Goal: Book appointment/travel/reservation

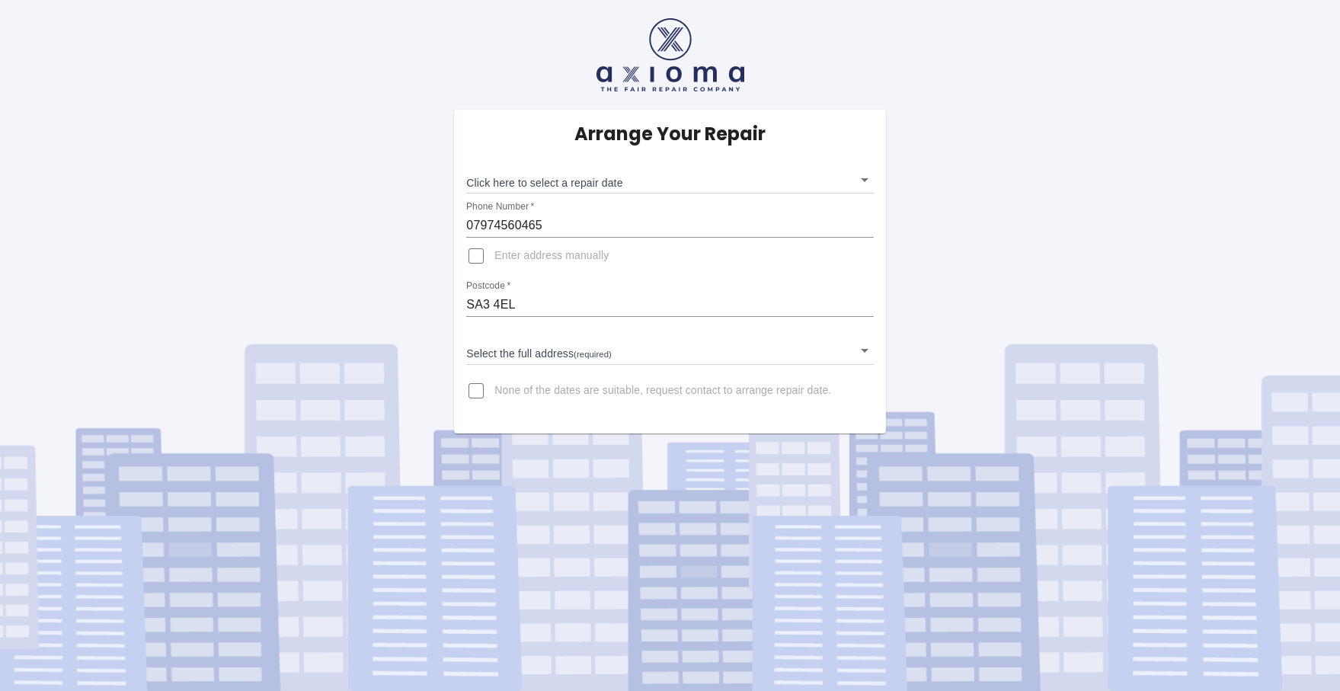
click at [668, 180] on body "Arrange Your Repair Click here to select a repair date ​ Phone Number   * 07974…" at bounding box center [670, 345] width 1340 height 691
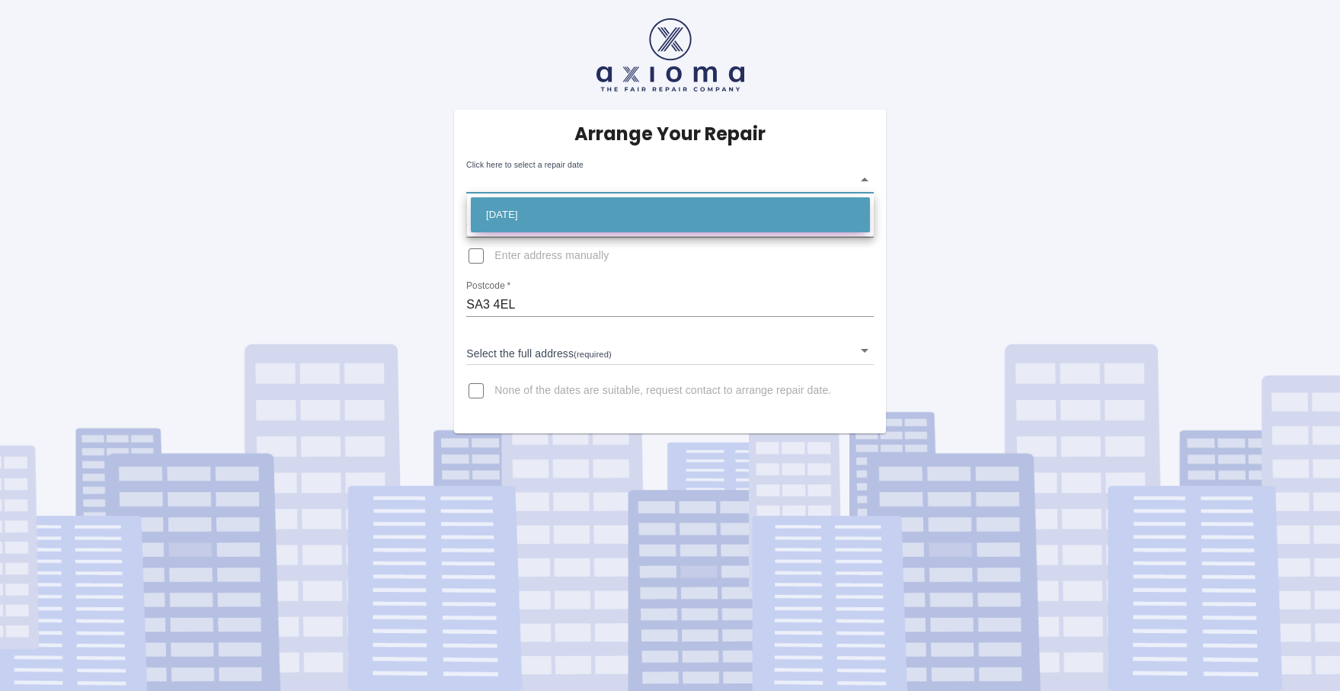
click at [576, 216] on li "[DATE]" at bounding box center [670, 214] width 399 height 35
type input "[DATE]T00:00:00.000Z"
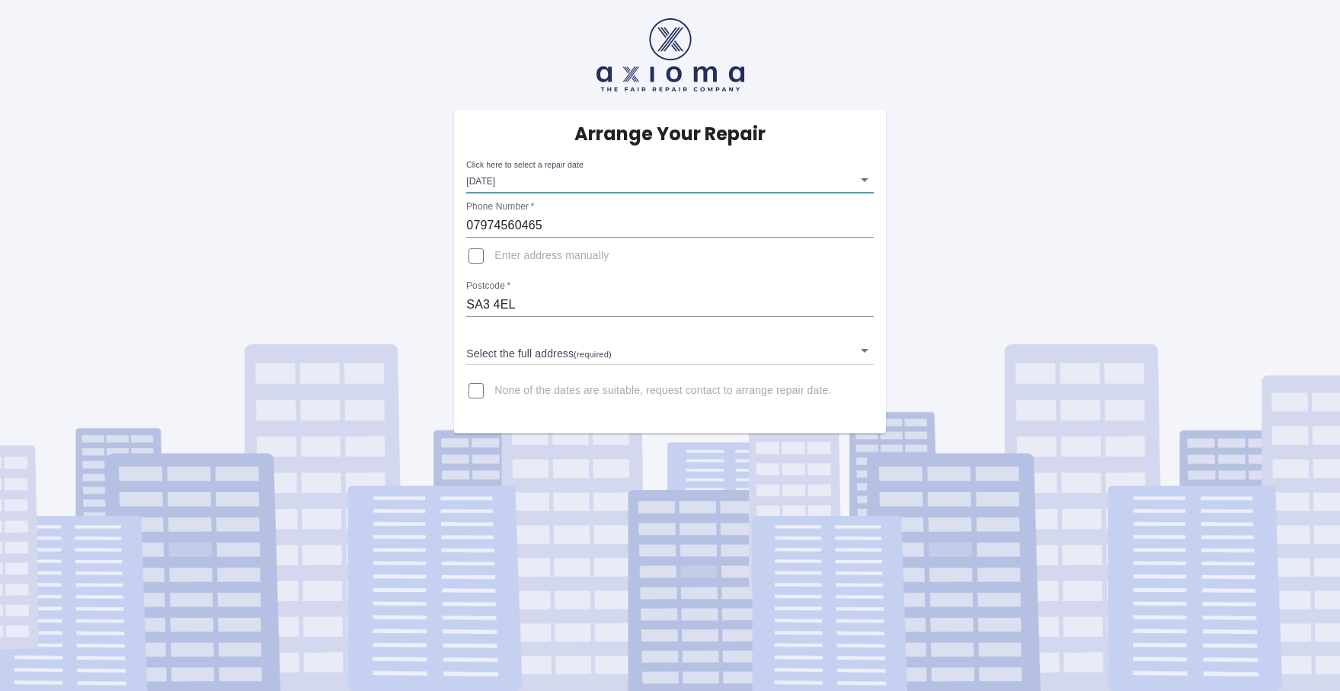
click at [474, 255] on input "Enter address manually" at bounding box center [476, 256] width 37 height 37
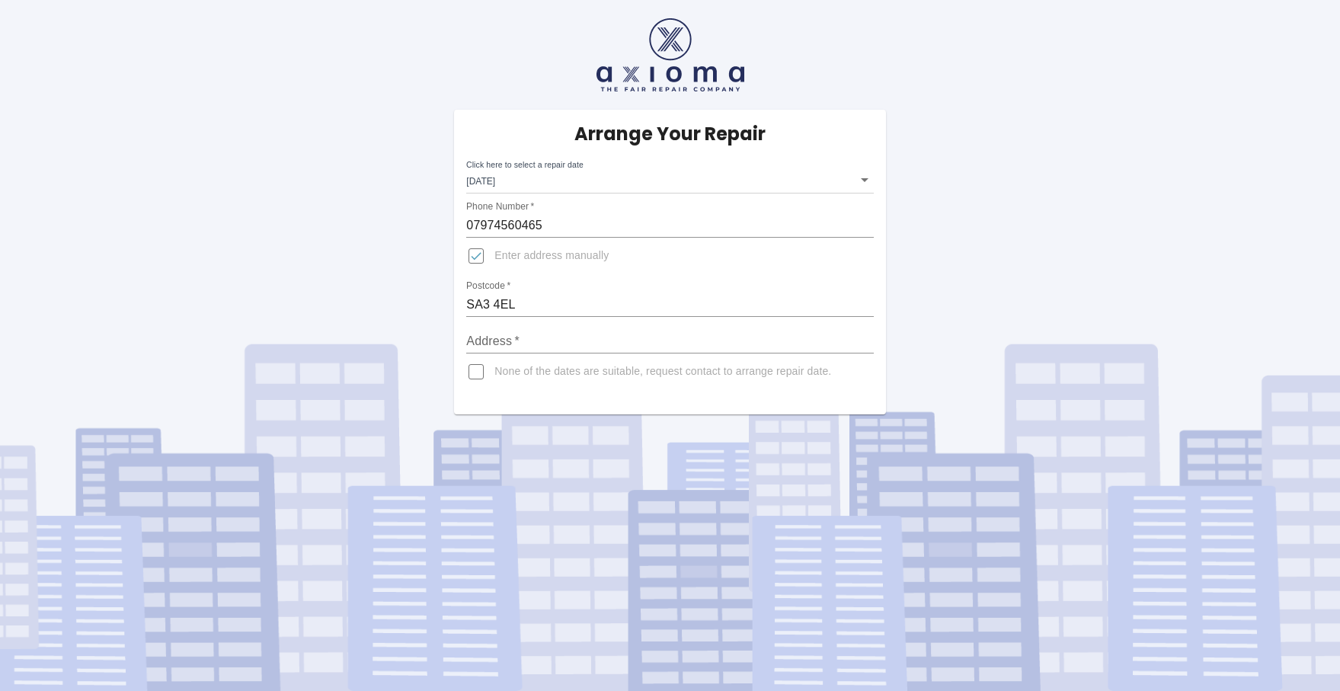
click at [475, 254] on input "Enter address manually" at bounding box center [476, 256] width 37 height 37
checkbox input "false"
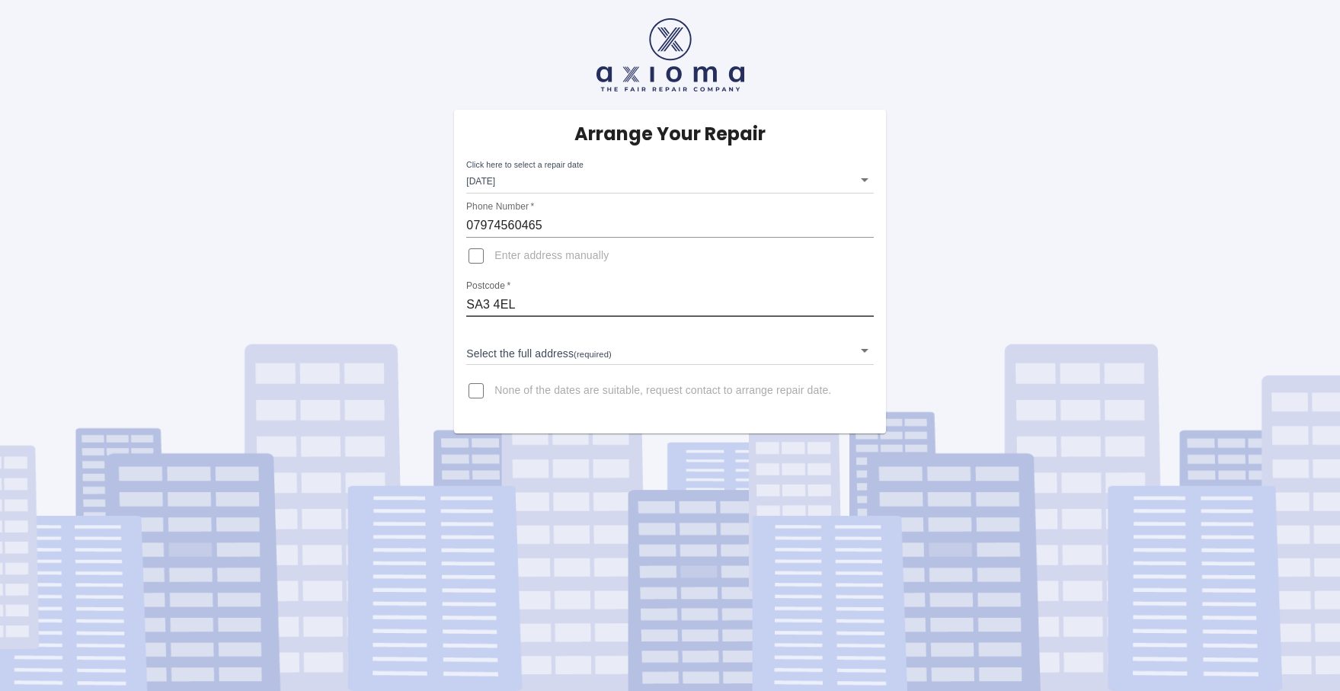
click at [529, 300] on input "SA3 4EL" at bounding box center [669, 304] width 407 height 24
click at [823, 357] on body "Arrange Your Repair Click here to select a repair date [DATE] [DATE]T00:00:00.0…" at bounding box center [670, 345] width 1340 height 691
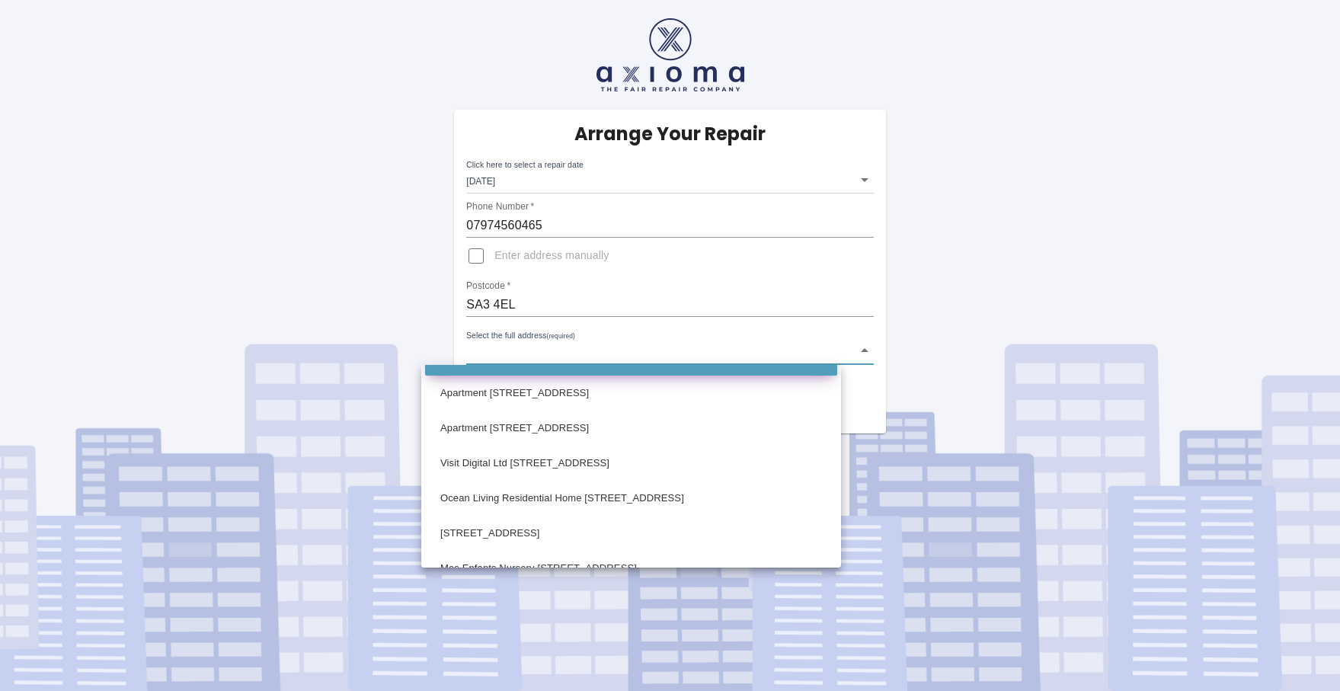
scroll to position [100, 0]
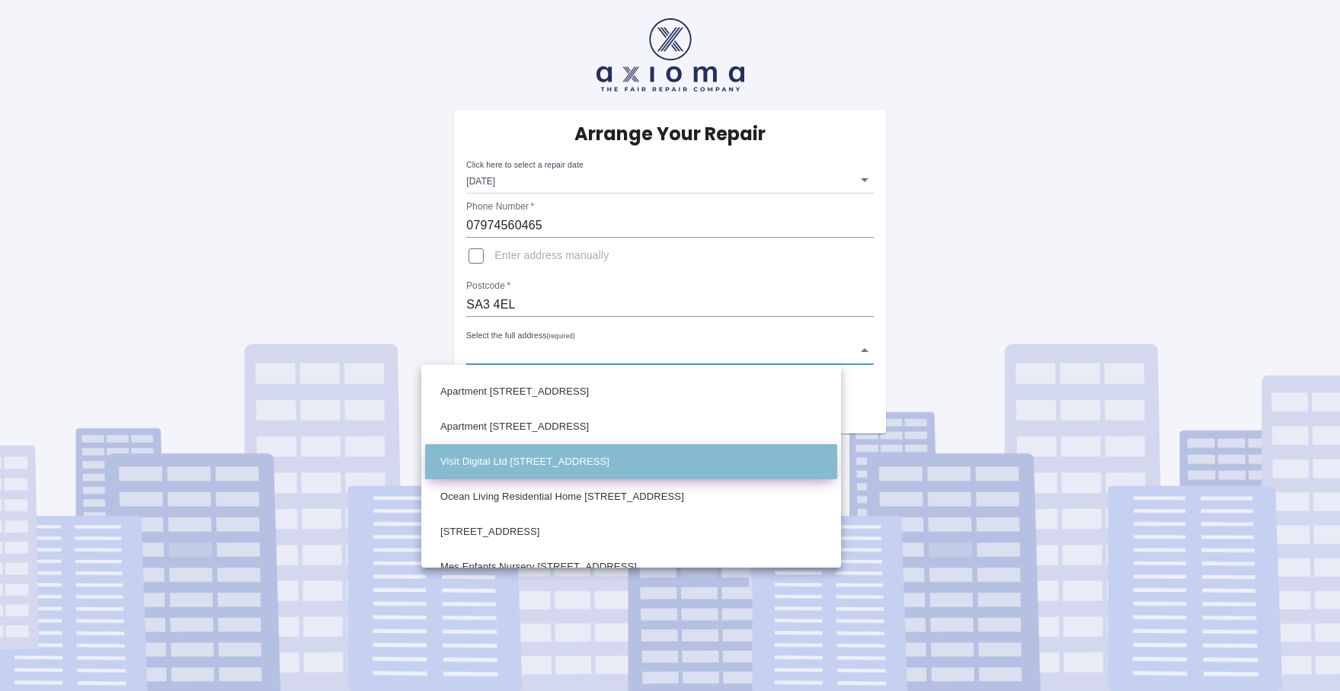
click at [586, 461] on li "Visit Digital Ltd [STREET_ADDRESS]" at bounding box center [631, 461] width 412 height 35
type input "Visit Digital Ltd [STREET_ADDRESS]"
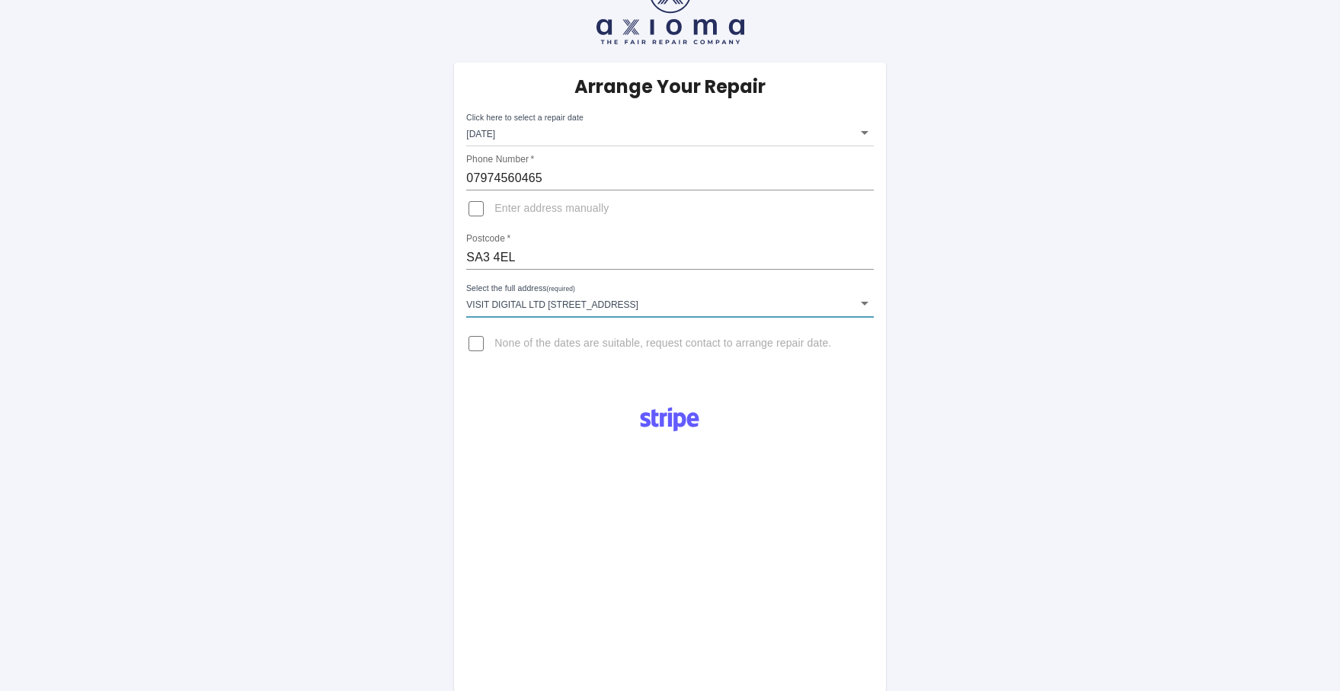
scroll to position [53, 0]
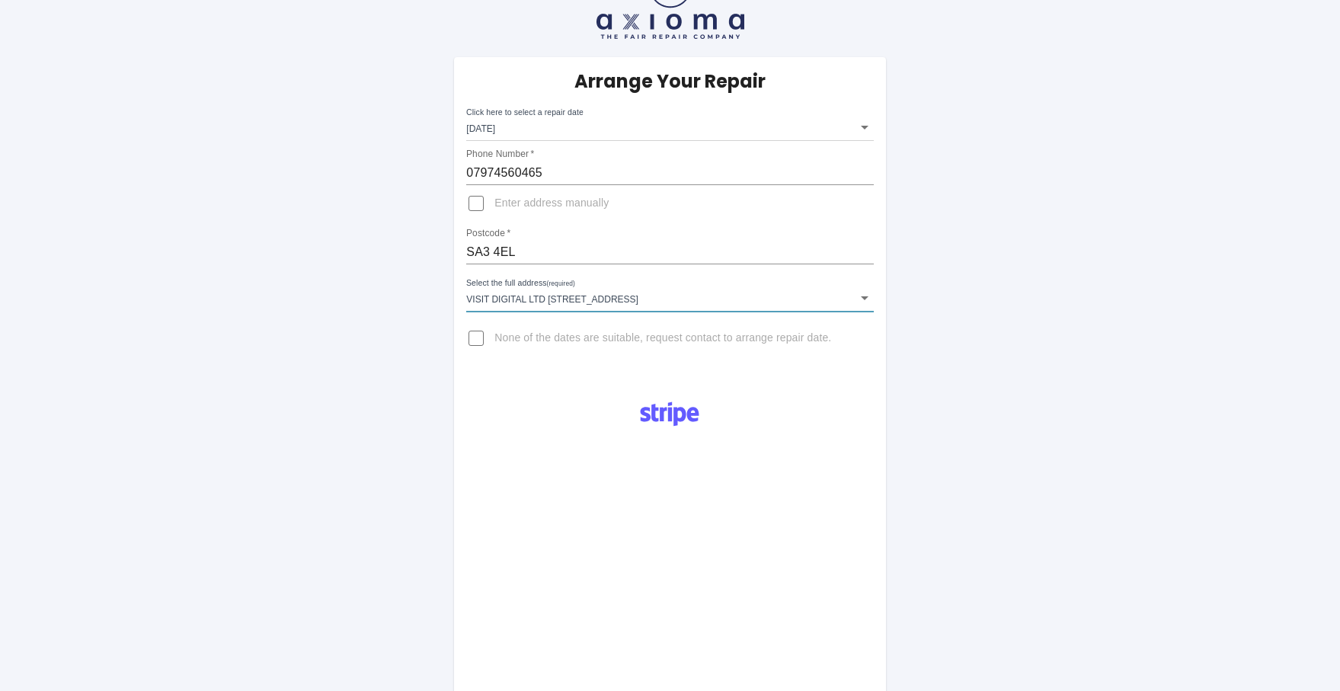
click at [479, 340] on input "None of the dates are suitable, request contact to arrange repair date." at bounding box center [476, 338] width 37 height 37
checkbox input "true"
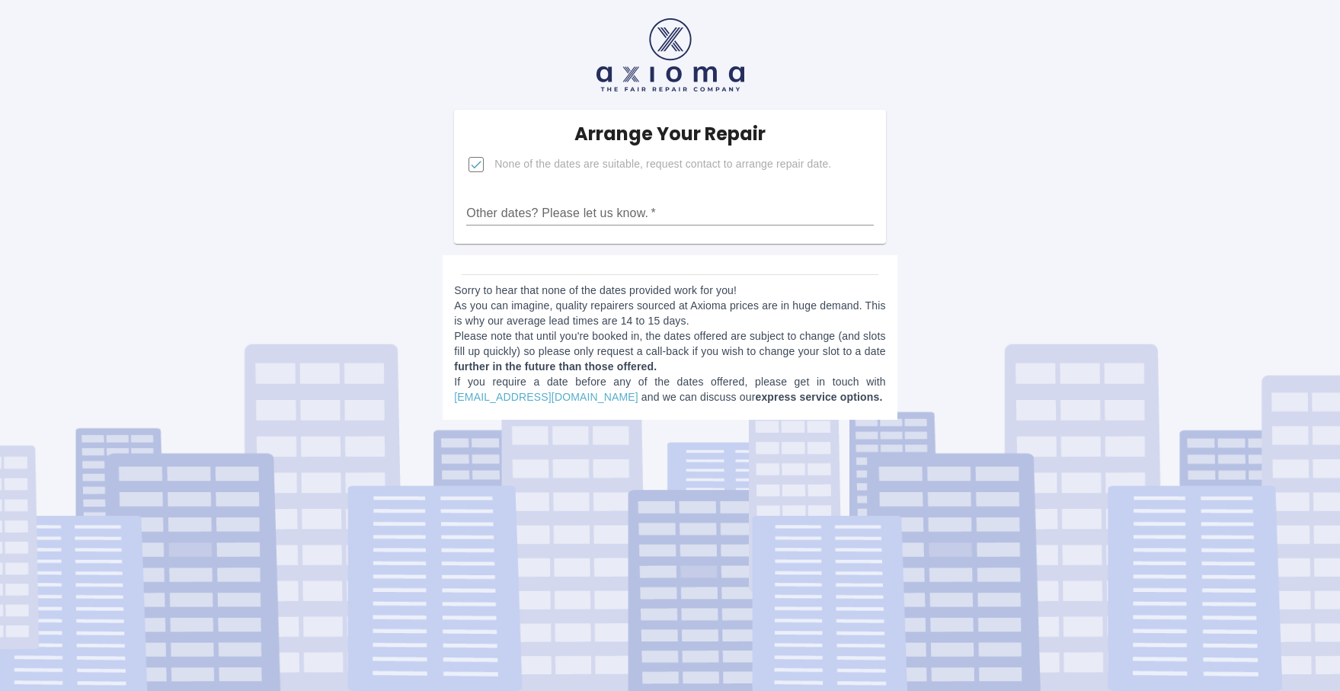
scroll to position [0, 0]
click at [602, 220] on input "Other dates? Please let us know.   *" at bounding box center [669, 213] width 407 height 24
click at [610, 212] on input "Other dates? Please let us know.   *" at bounding box center [669, 213] width 407 height 24
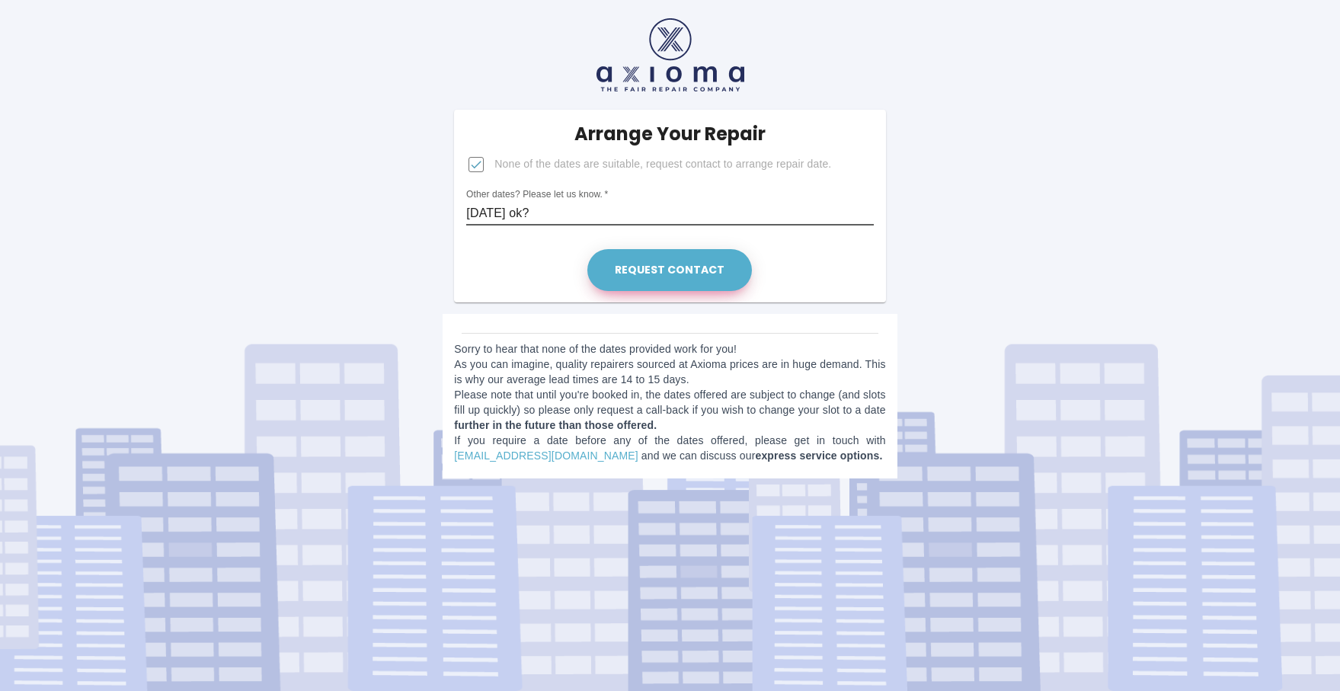
type input "[DATE] ok?"
click at [660, 276] on button "Request contact" at bounding box center [669, 270] width 165 height 42
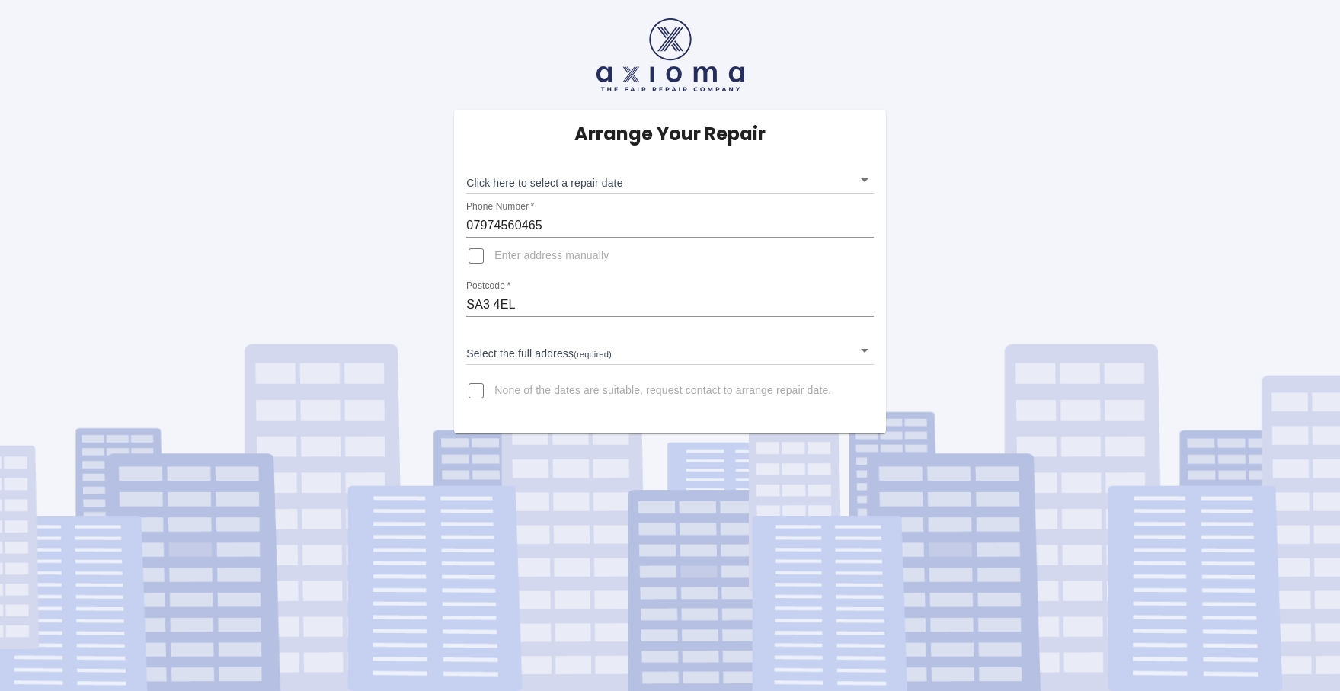
click at [673, 180] on body "Arrange Your Repair Click here to select a repair date ​ Phone Number   * 07974…" at bounding box center [670, 345] width 1340 height 691
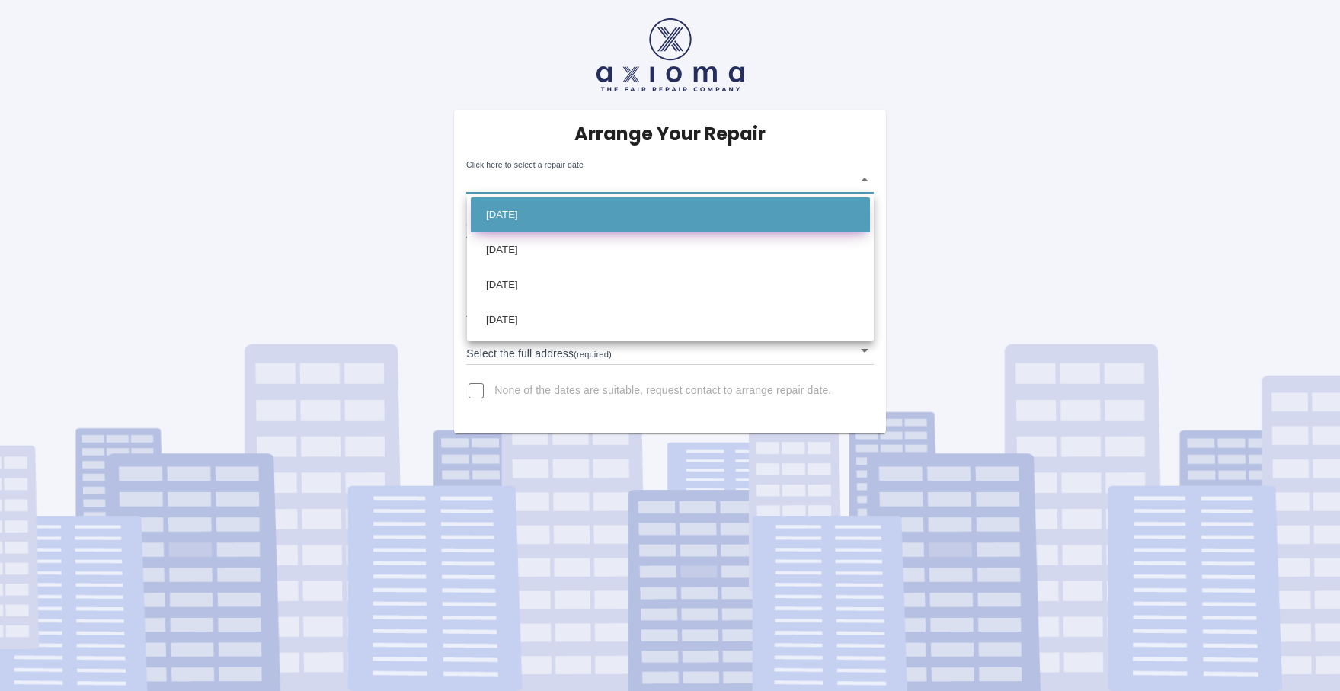
click at [578, 219] on li "Thu Oct 02 2025" at bounding box center [670, 214] width 399 height 35
type input "2025-10-02T00:00:00.000Z"
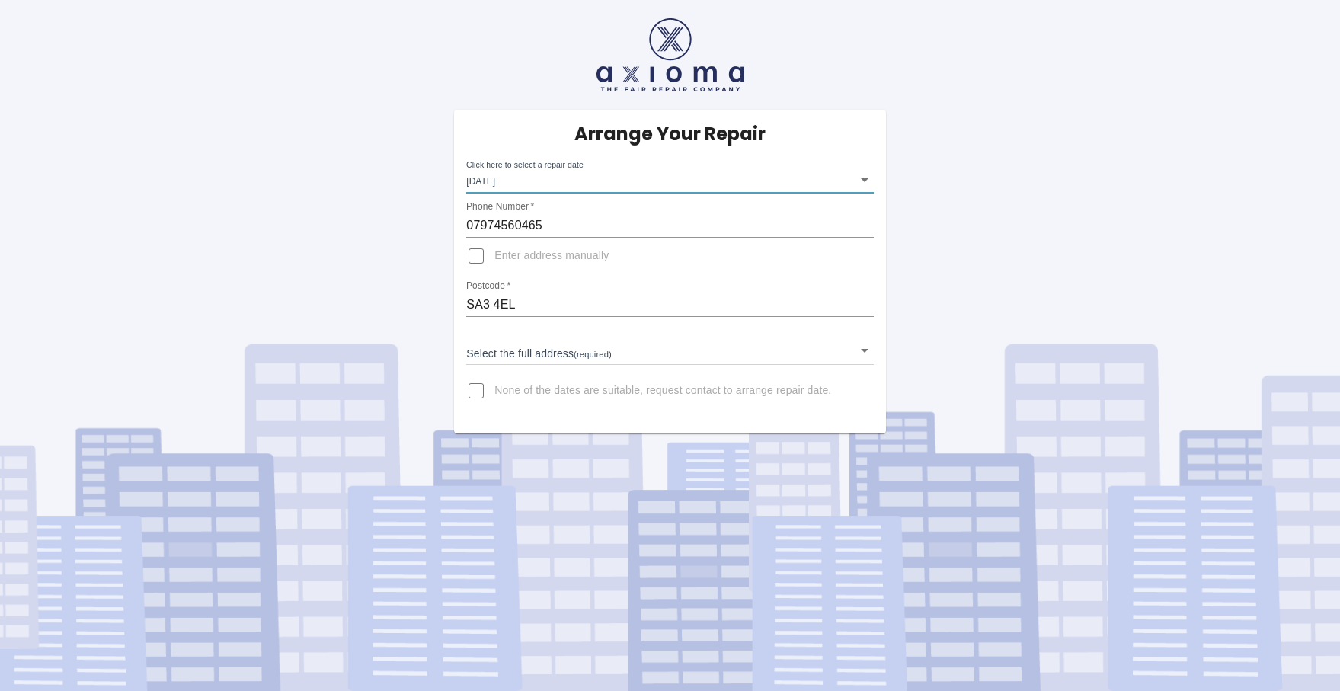
click at [577, 348] on body "Arrange Your Repair Click here to select a repair date Thu Oct 02 2025 2025-10-…" at bounding box center [670, 345] width 1340 height 691
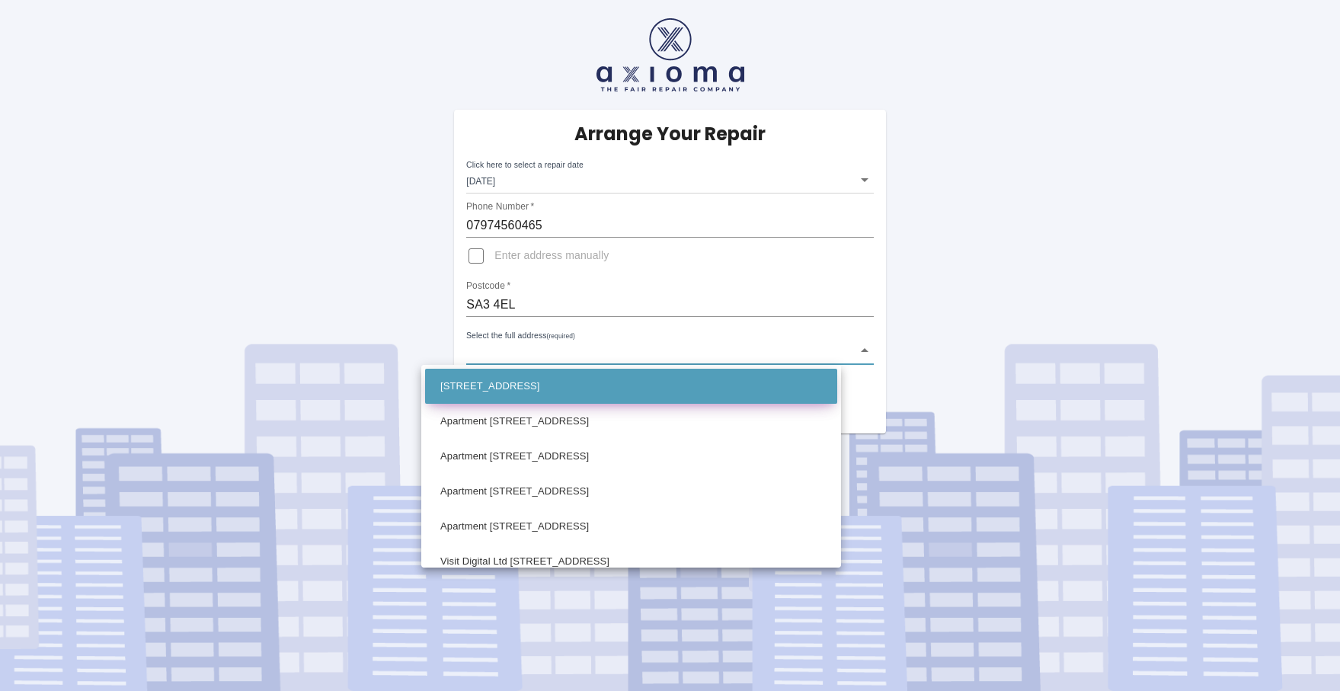
click at [579, 391] on li "[STREET_ADDRESS]" at bounding box center [631, 386] width 412 height 35
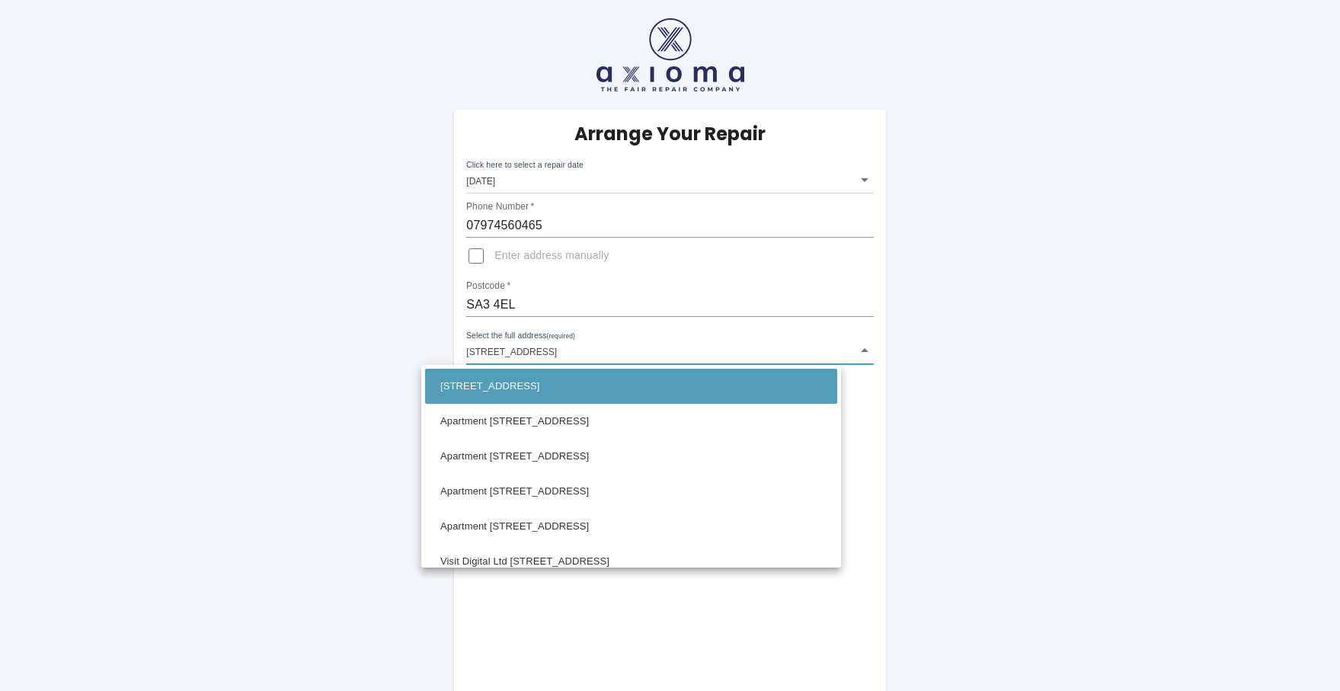
click at [865, 353] on body "Arrange Your Repair Click here to select a repair date Thu Oct 02 2025 2025-10-…" at bounding box center [670, 563] width 1340 height 1126
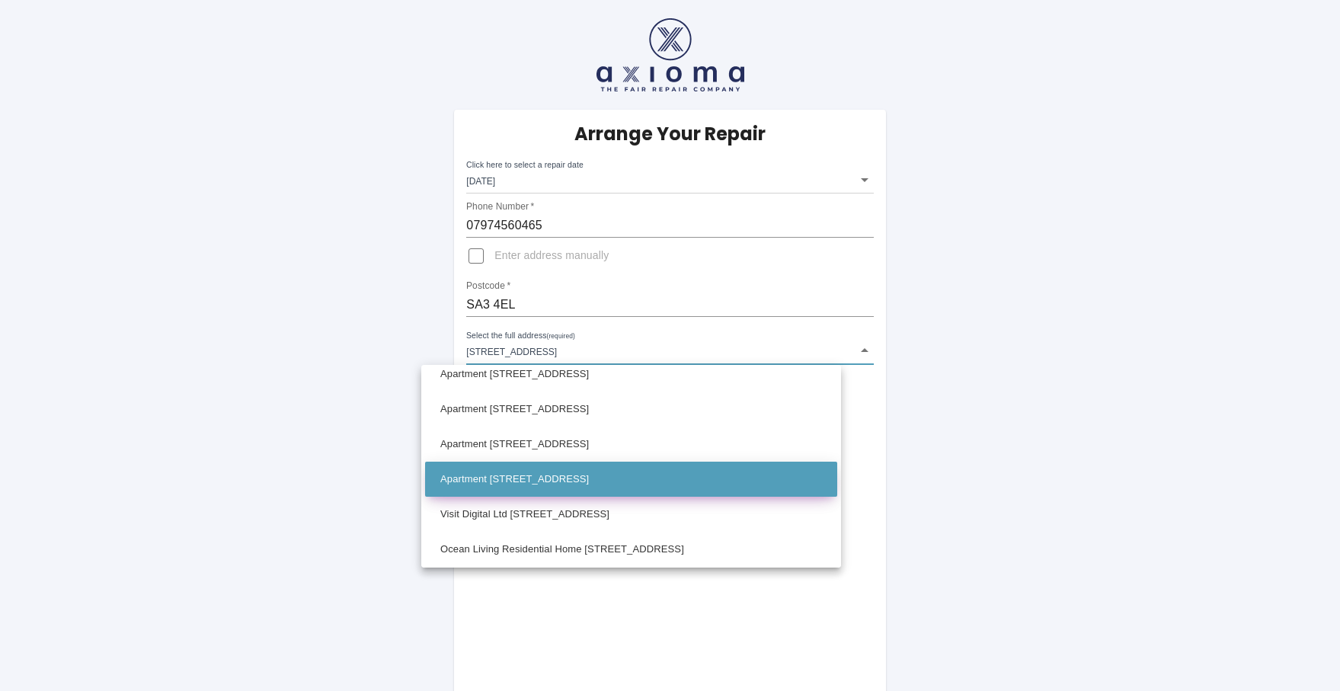
scroll to position [50, 0]
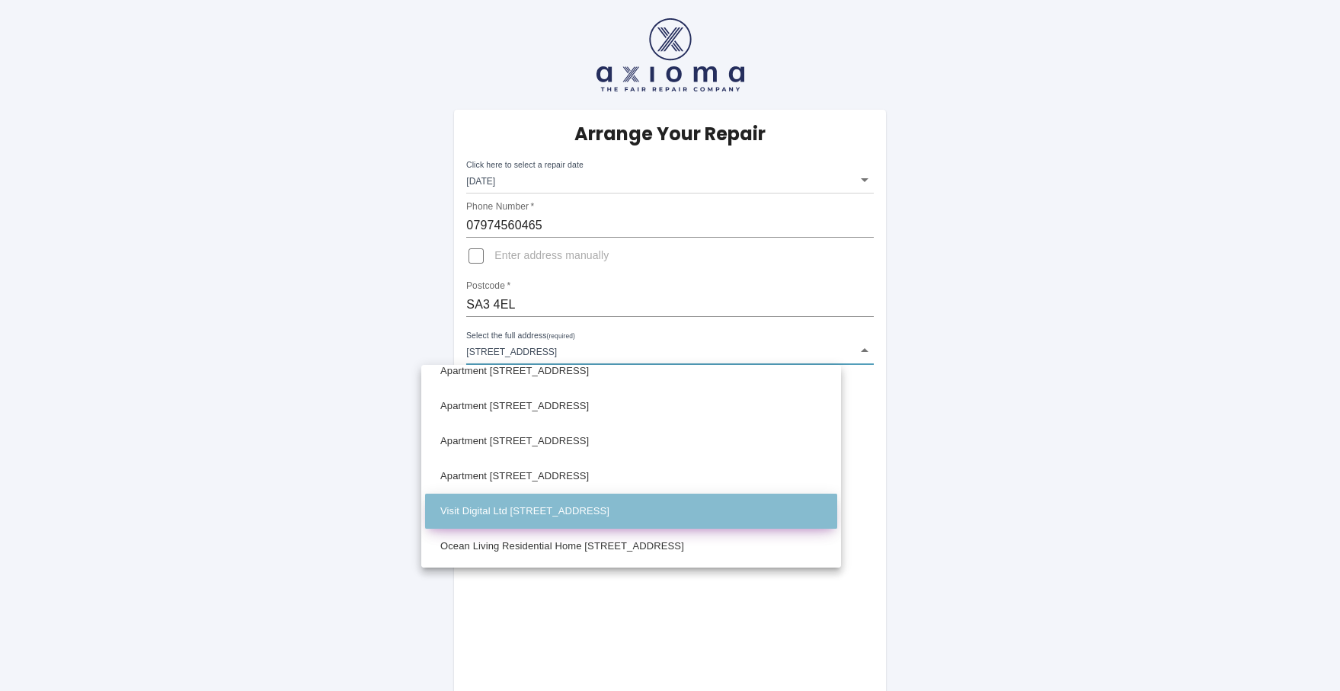
click at [646, 522] on li "Visit Digital Ltd [STREET_ADDRESS]" at bounding box center [631, 511] width 412 height 35
type input "Visit Digital Ltd [STREET_ADDRESS]"
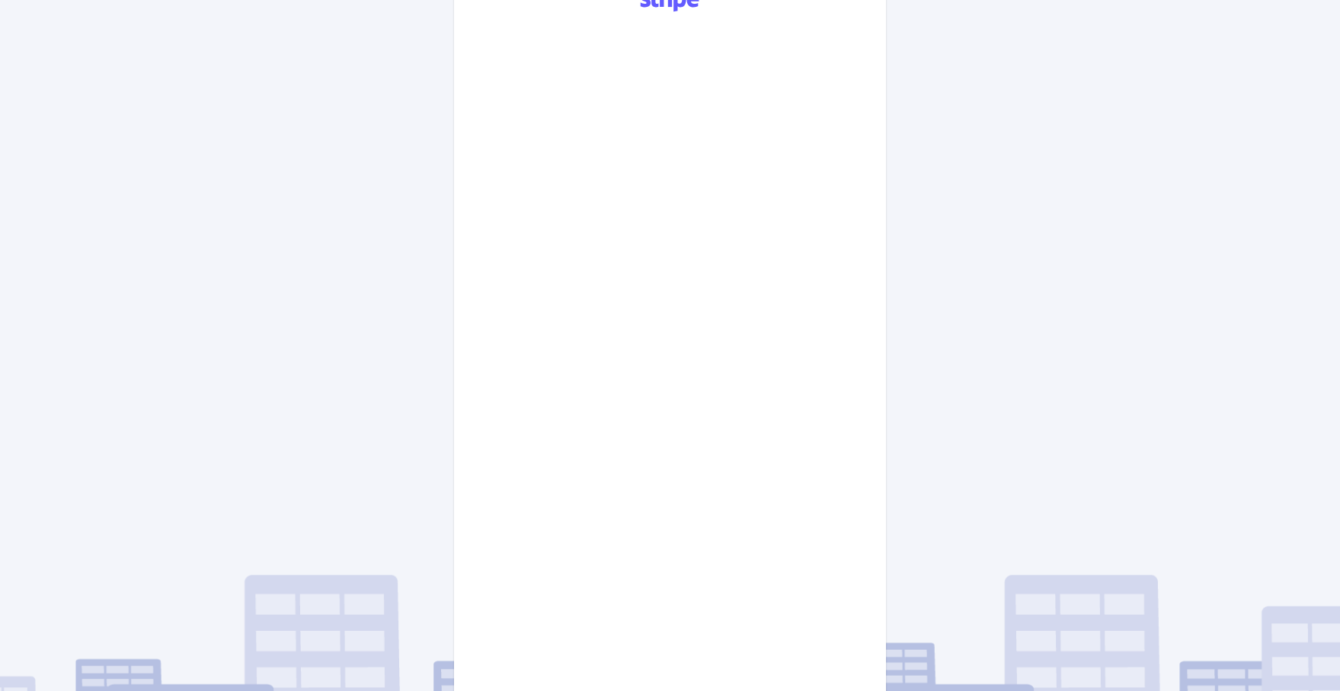
scroll to position [540, 0]
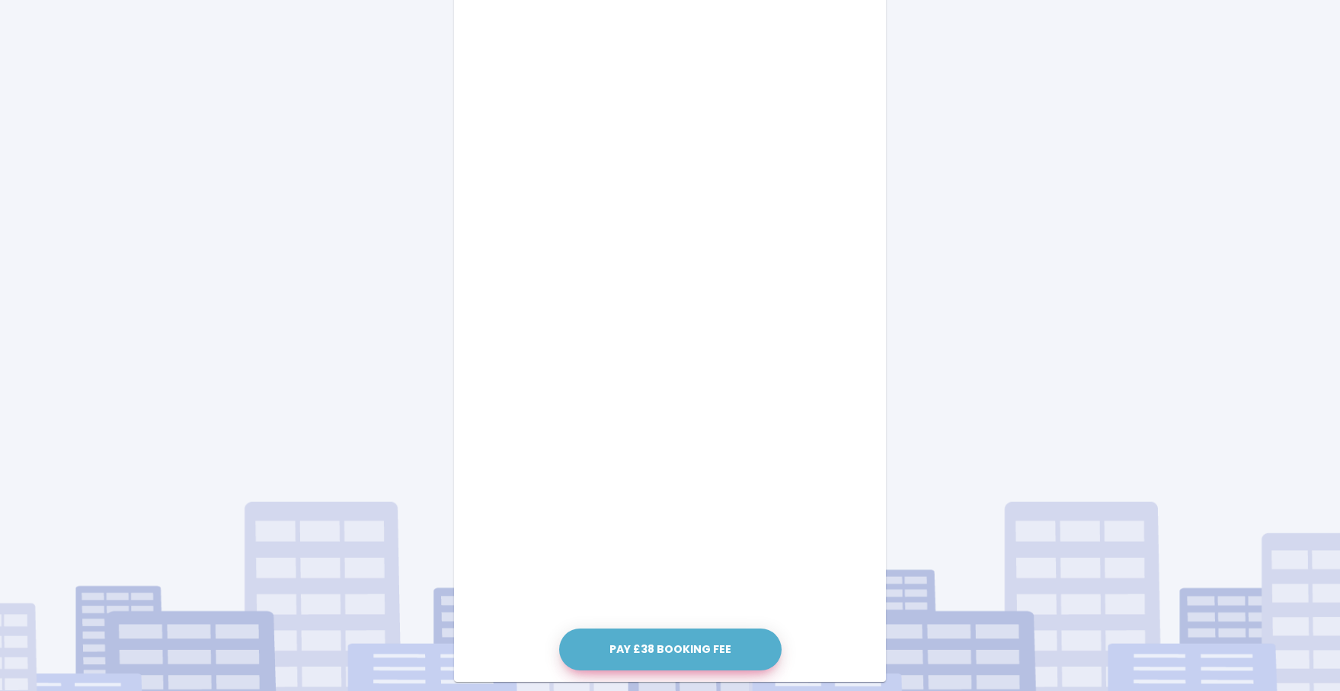
click at [679, 656] on button "Pay £38 Booking Fee" at bounding box center [670, 649] width 222 height 42
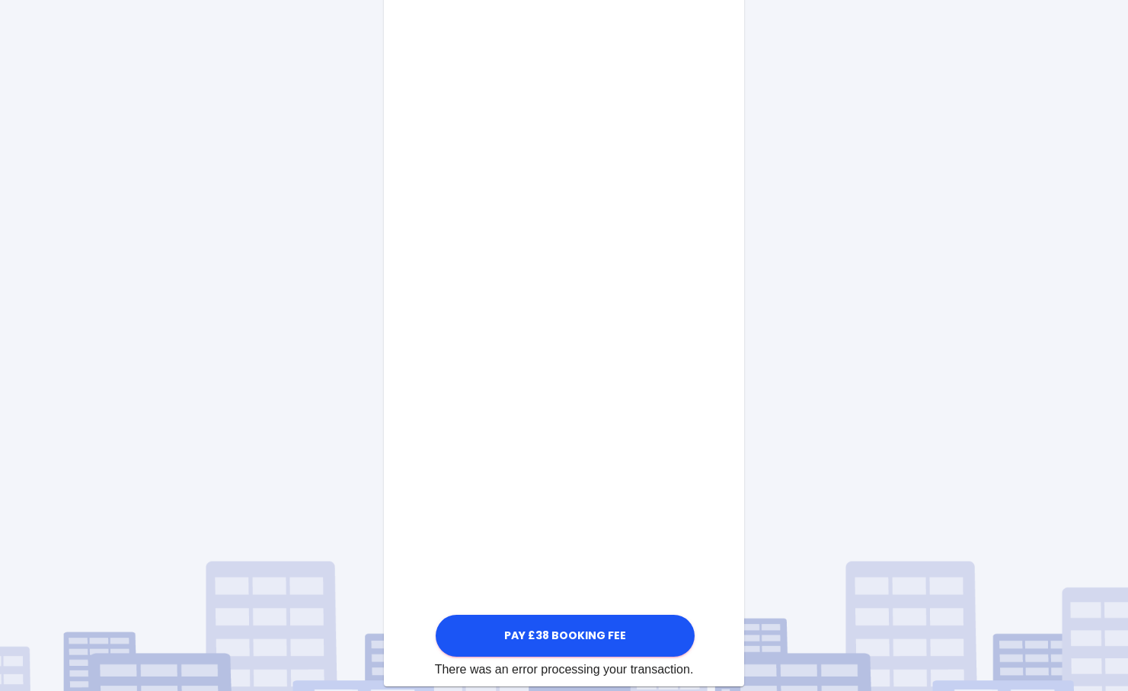
scroll to position [685, 0]
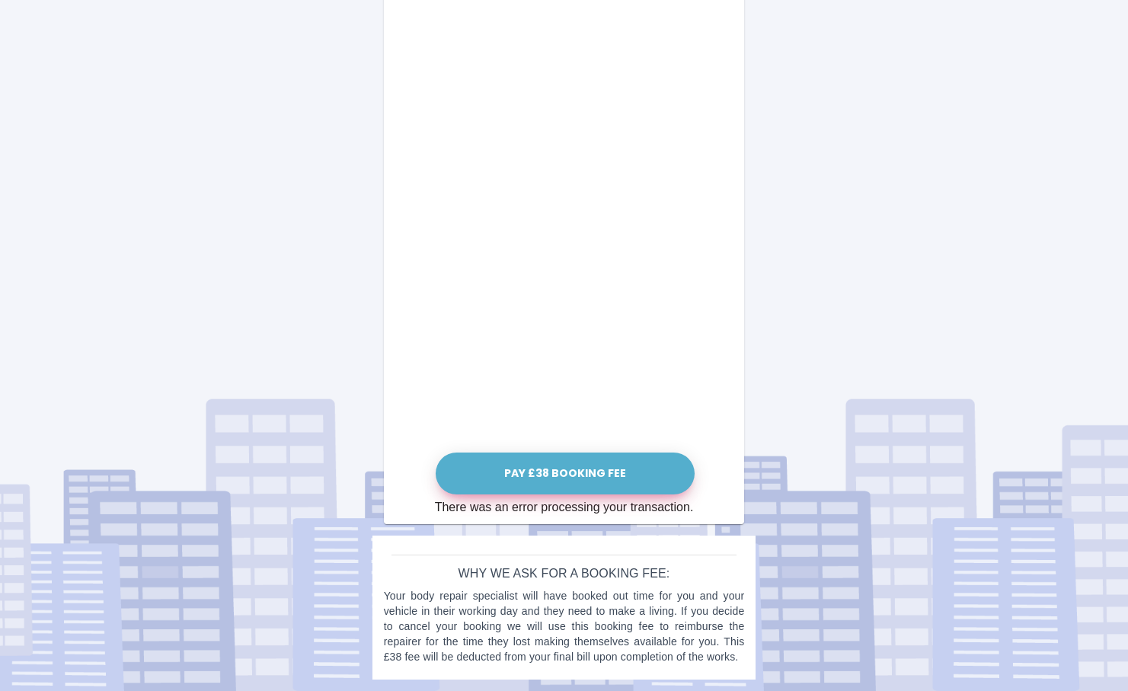
click at [553, 477] on button "Pay £38 Booking Fee" at bounding box center [565, 473] width 259 height 42
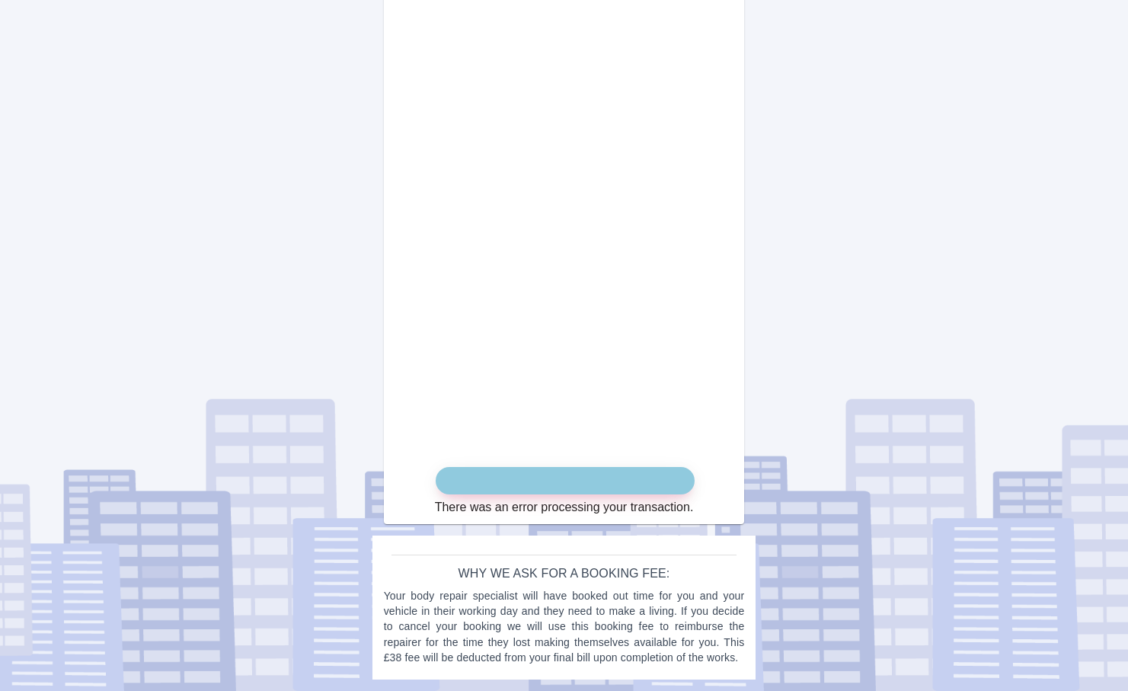
scroll to position [671, 0]
